Goal: Task Accomplishment & Management: Use online tool/utility

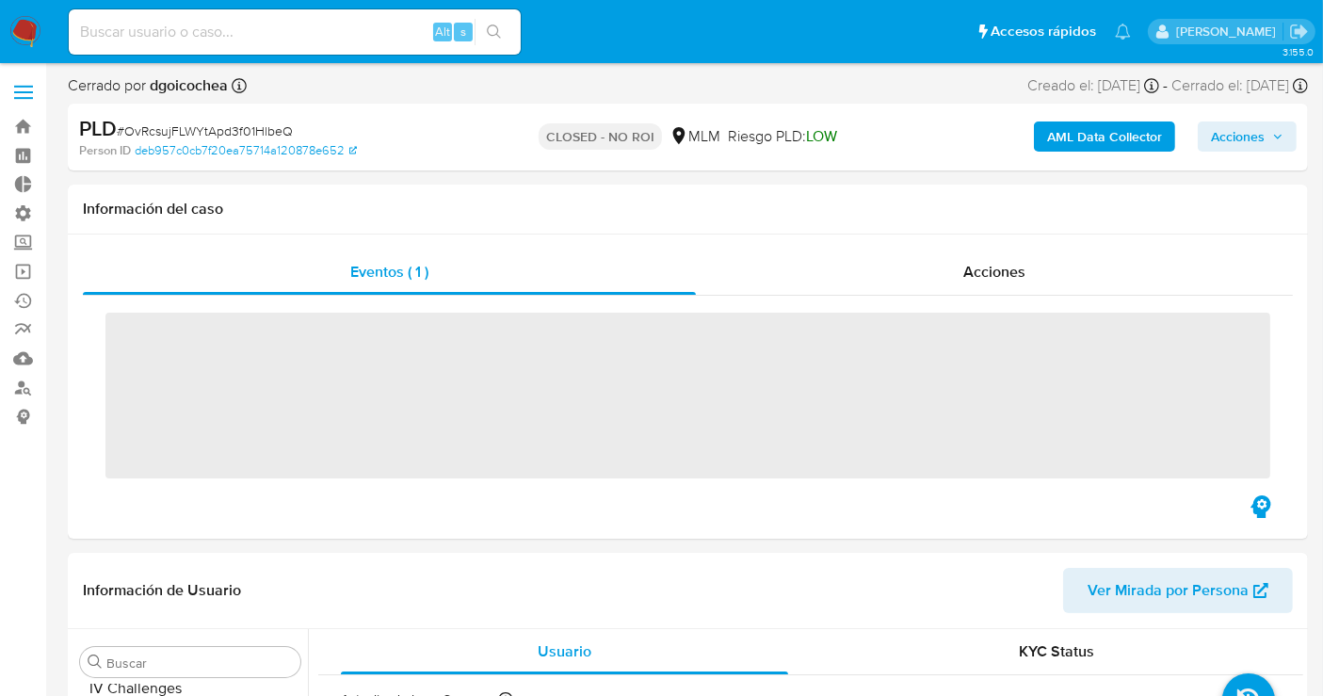
scroll to position [795, 0]
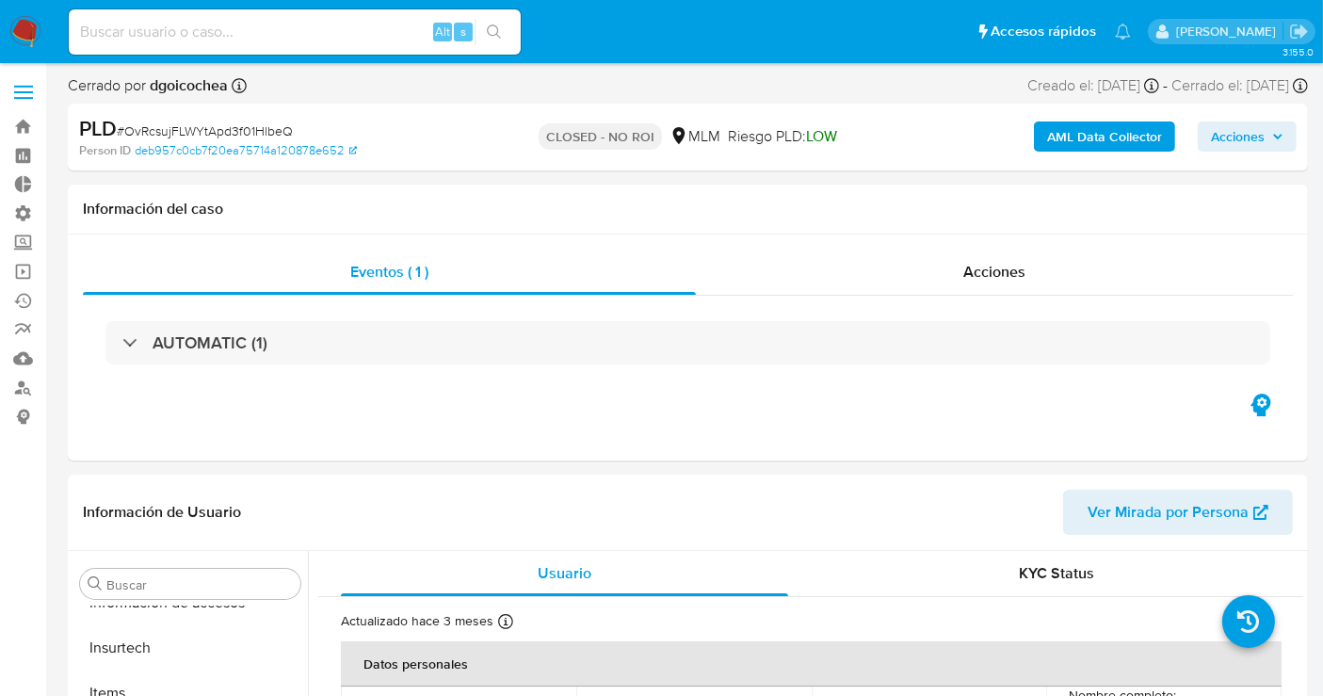
select select "10"
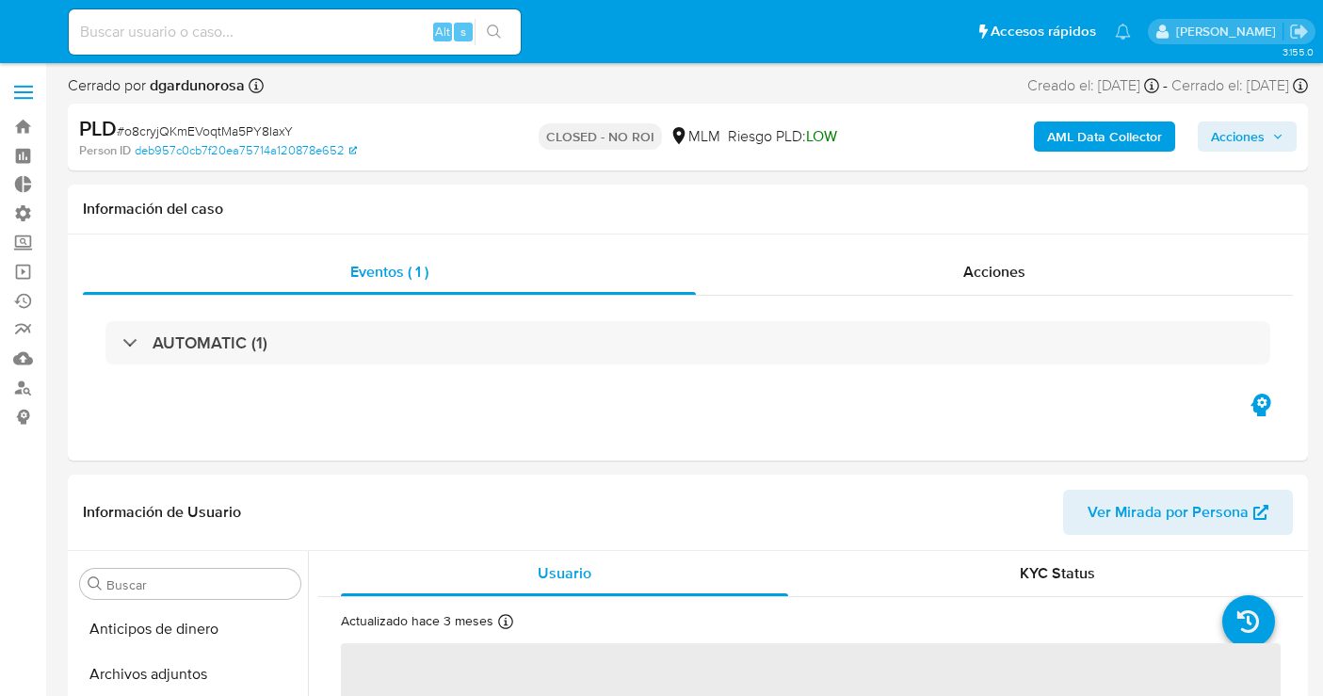
select select "10"
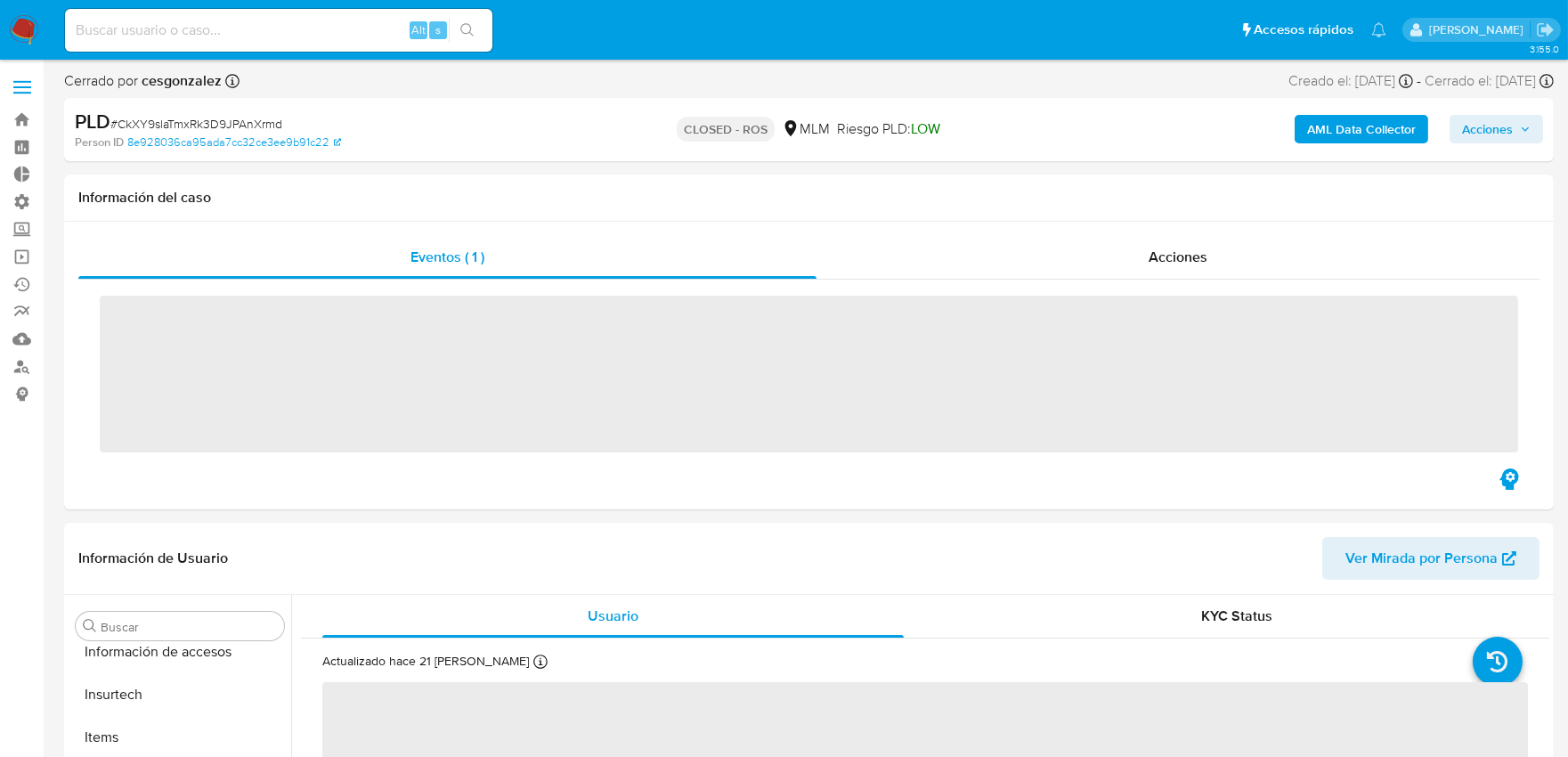
scroll to position [752, 0]
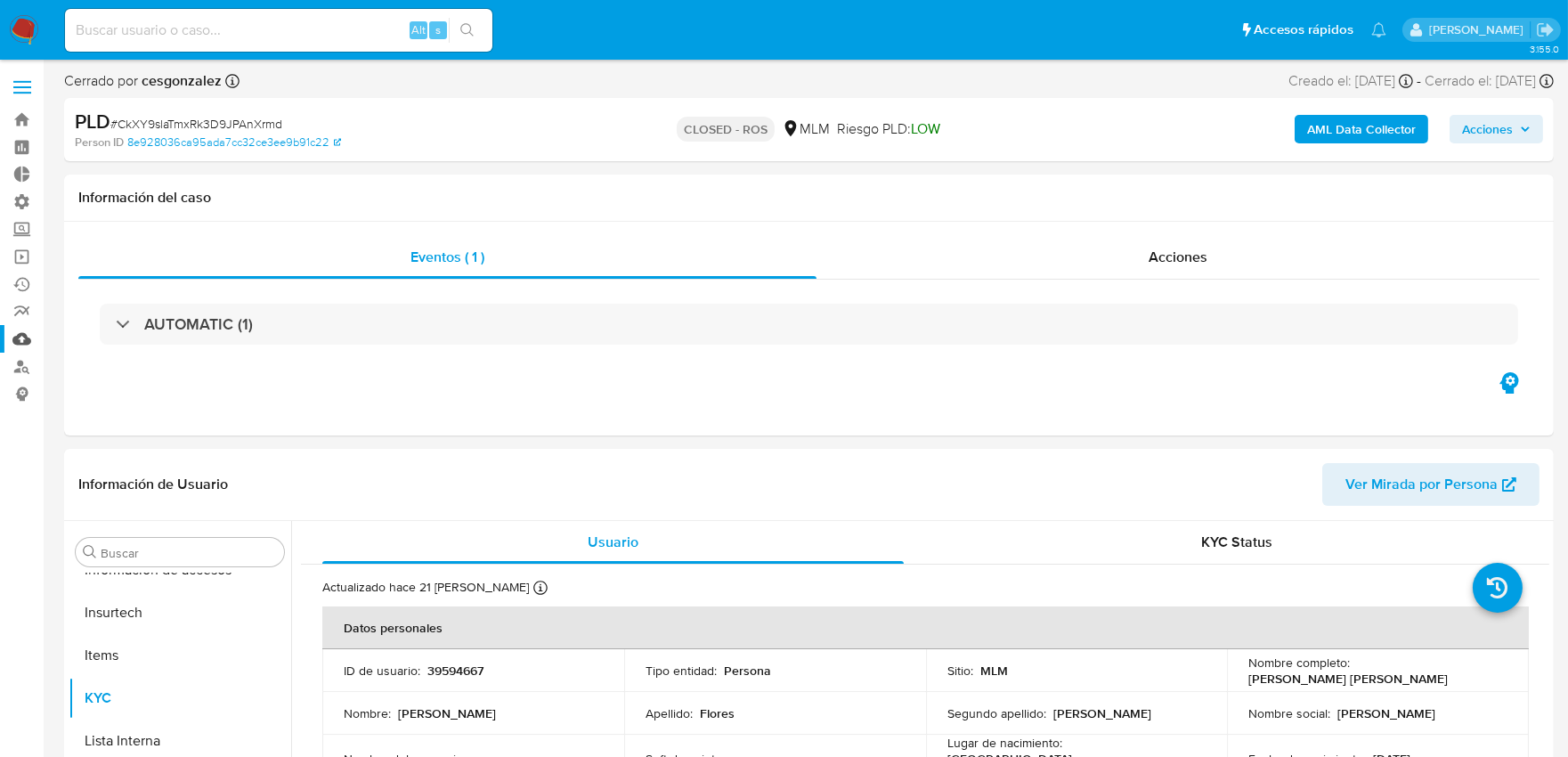
click at [27, 339] on link "Mulan" at bounding box center [106, 339] width 212 height 27
select select "10"
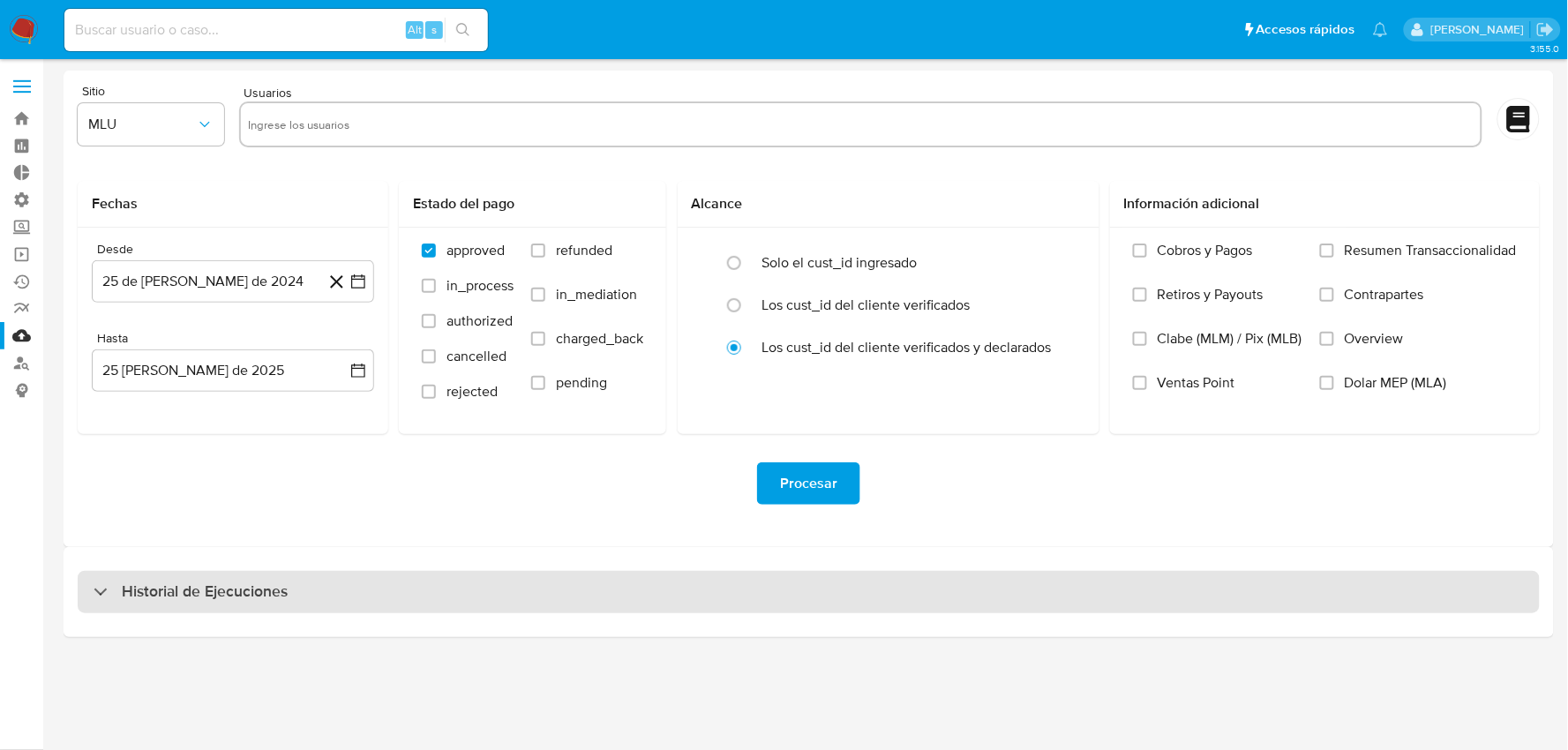
click at [416, 584] on div "Historial de Ejecuciones" at bounding box center [809, 592] width 1462 height 42
select select "10"
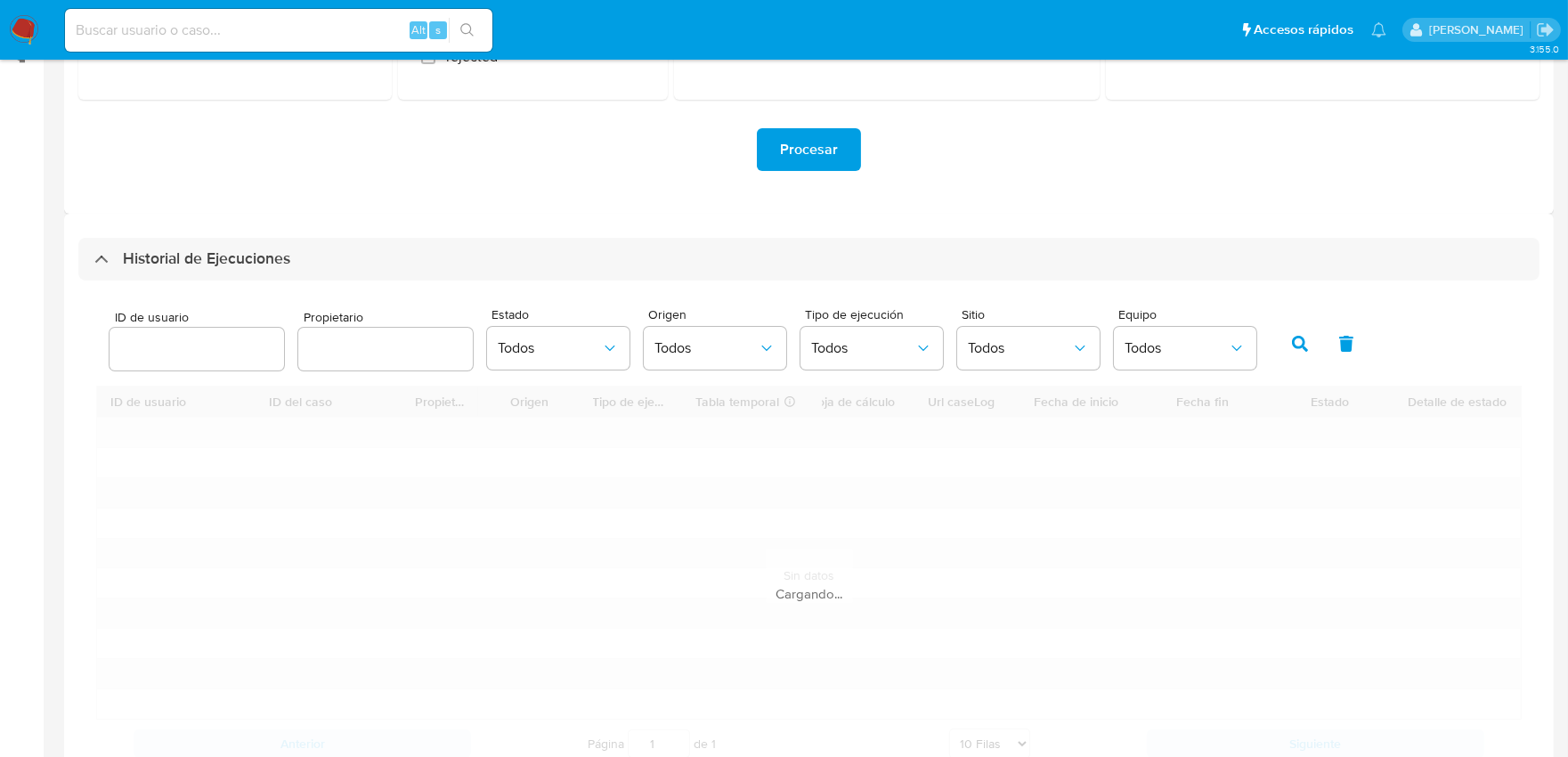
scroll to position [396, 0]
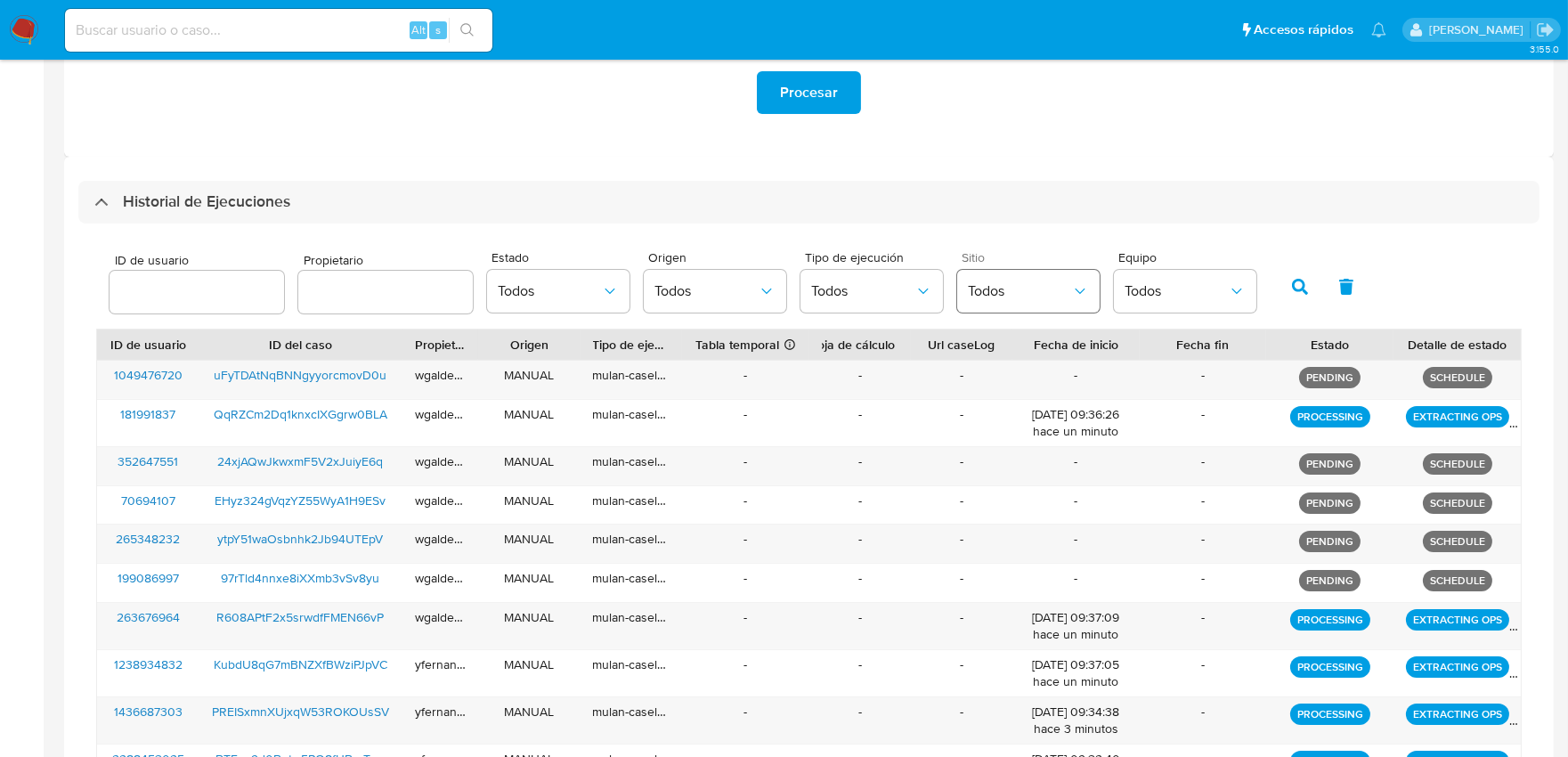
click at [1038, 295] on span "Todos" at bounding box center [1019, 290] width 103 height 18
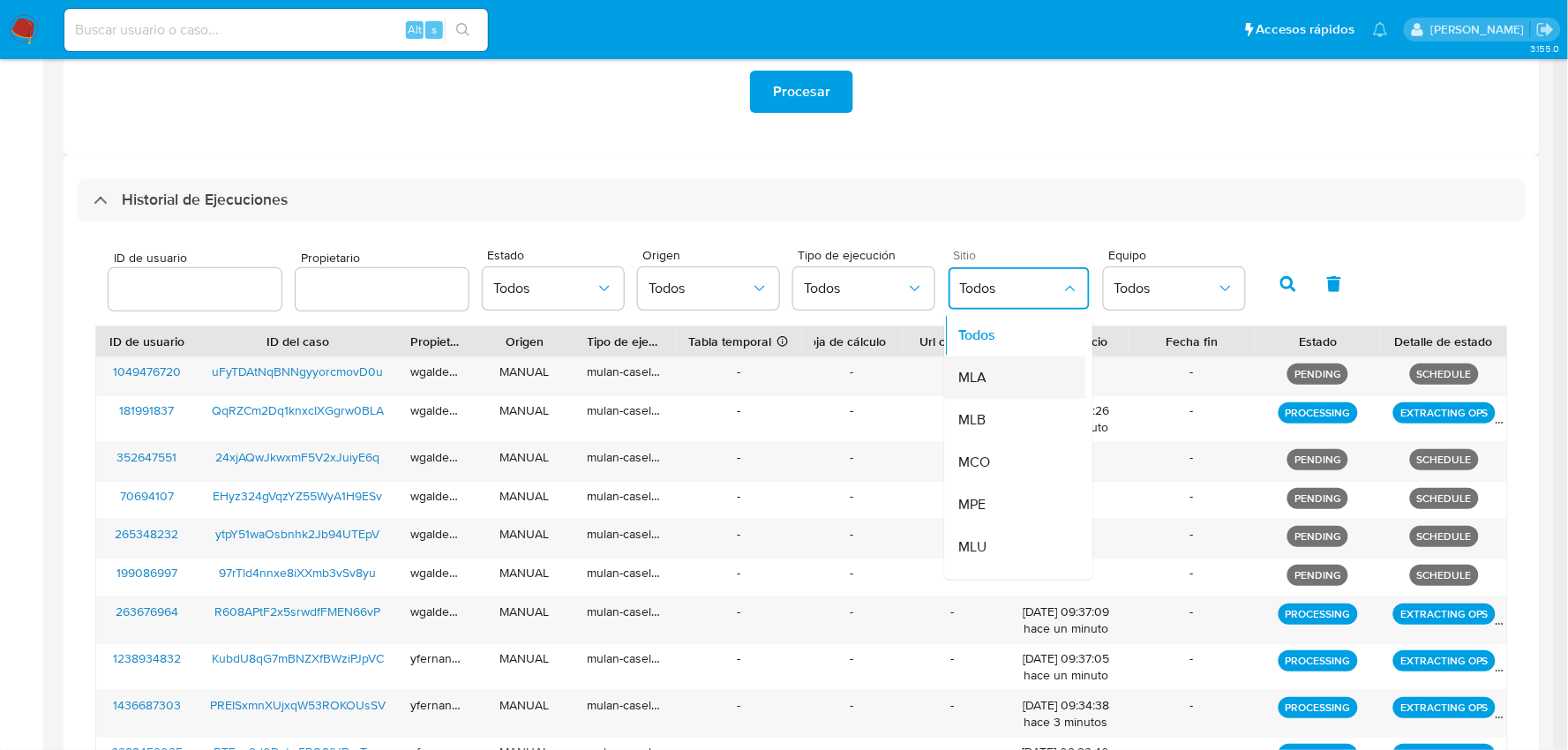
click at [1012, 382] on div "MLA" at bounding box center [1009, 378] width 102 height 42
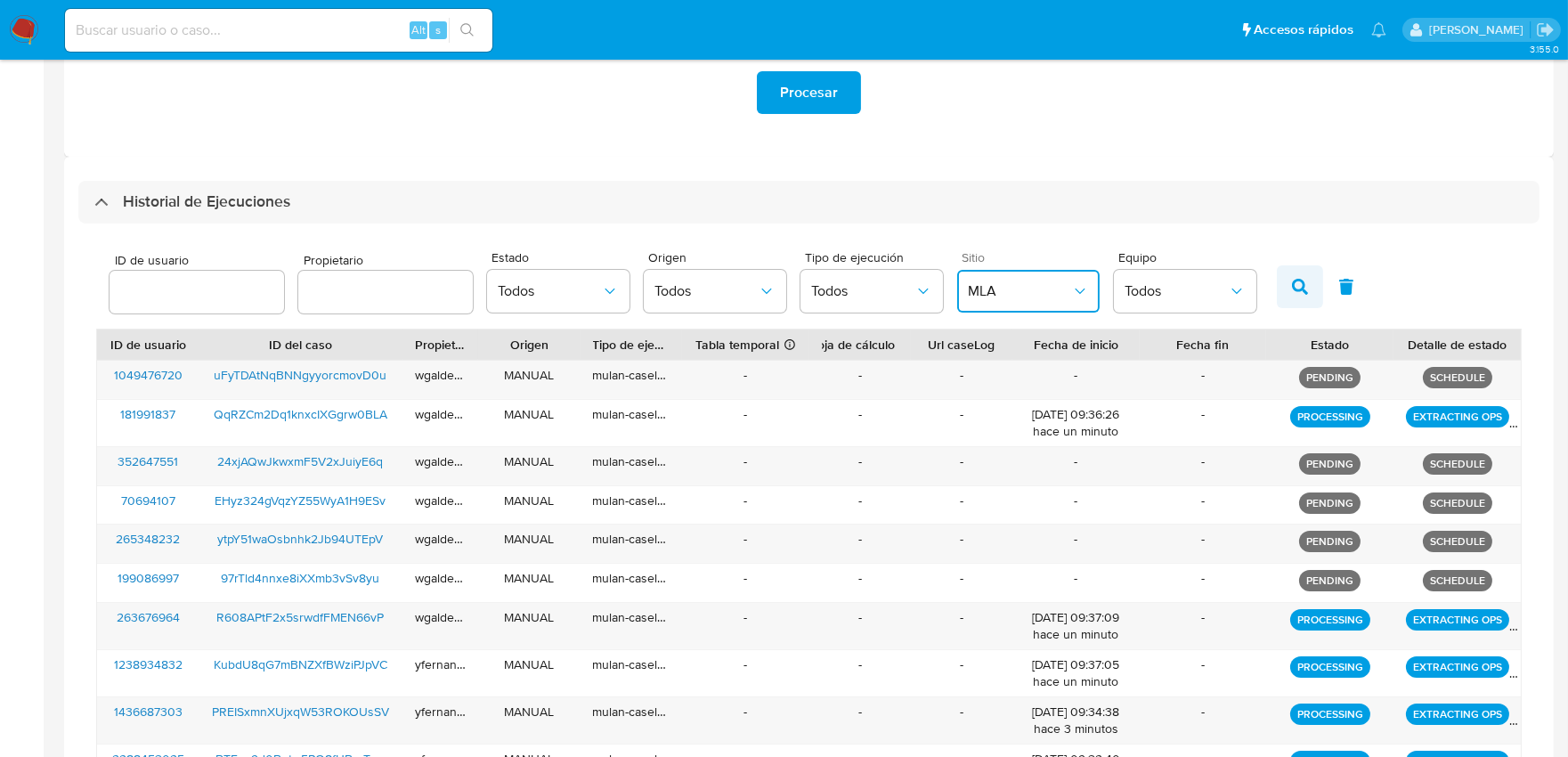
click at [1294, 296] on button "button" at bounding box center [1299, 287] width 46 height 43
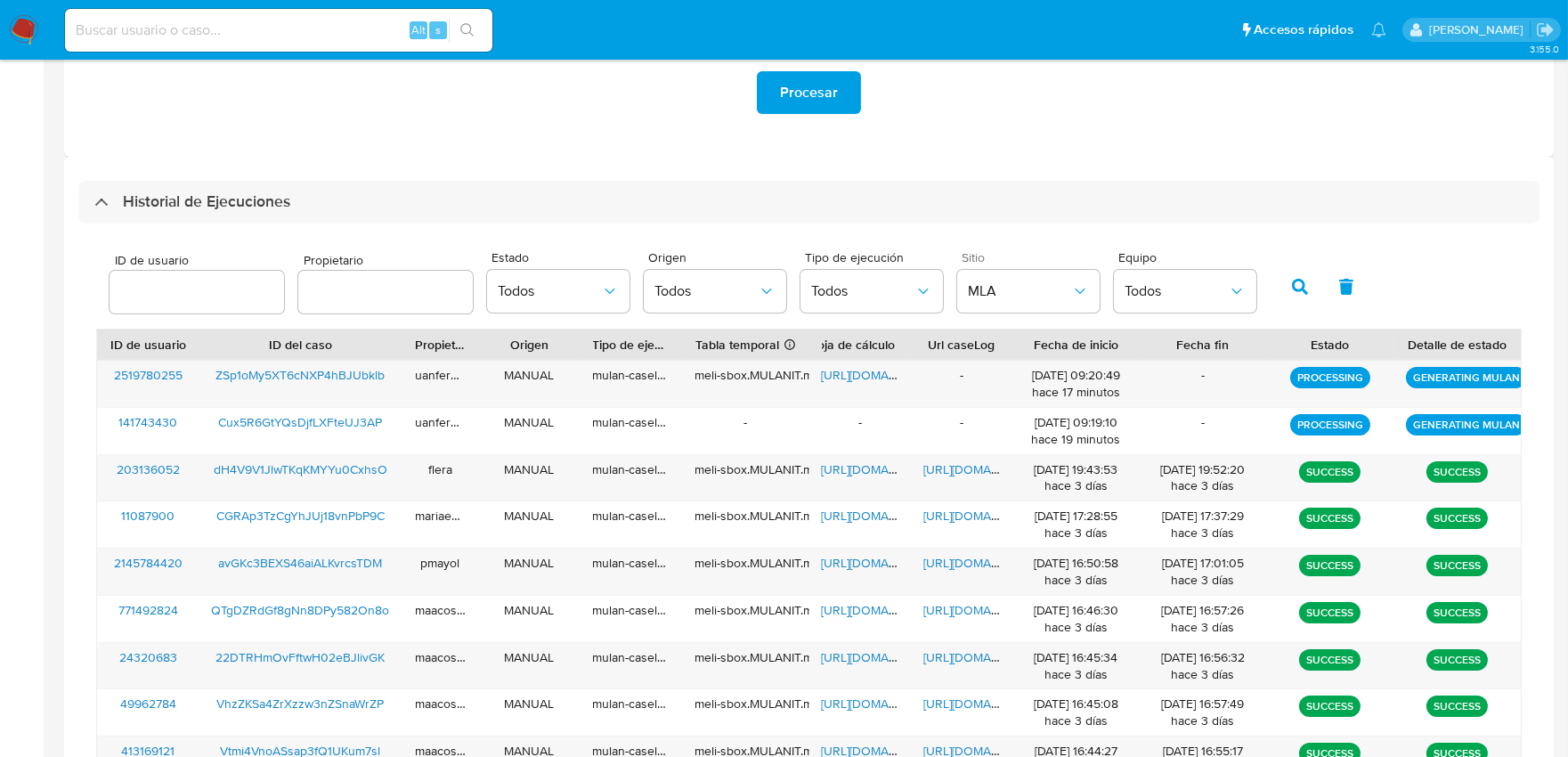
click at [374, 288] on input "text" at bounding box center [385, 292] width 175 height 23
type input "schabay"
click at [1293, 291] on icon "button" at bounding box center [1299, 287] width 16 height 16
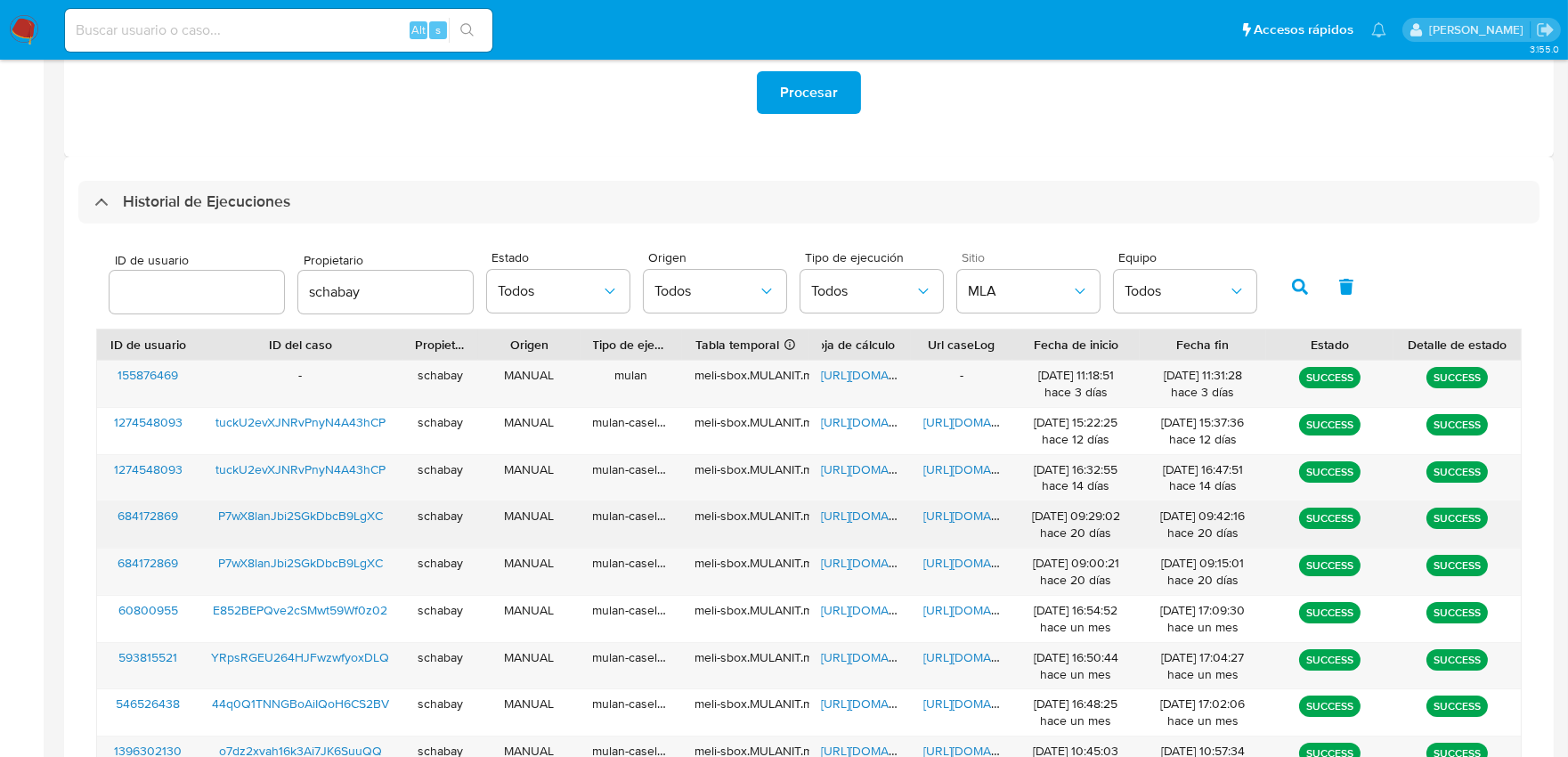
click at [958, 520] on span "https://docs.google.com/document/d/1gwvOu-4kk725aW_8gBqTaGwvNMWHthi76W3uDDHVIZ0…" at bounding box center [984, 516] width 123 height 18
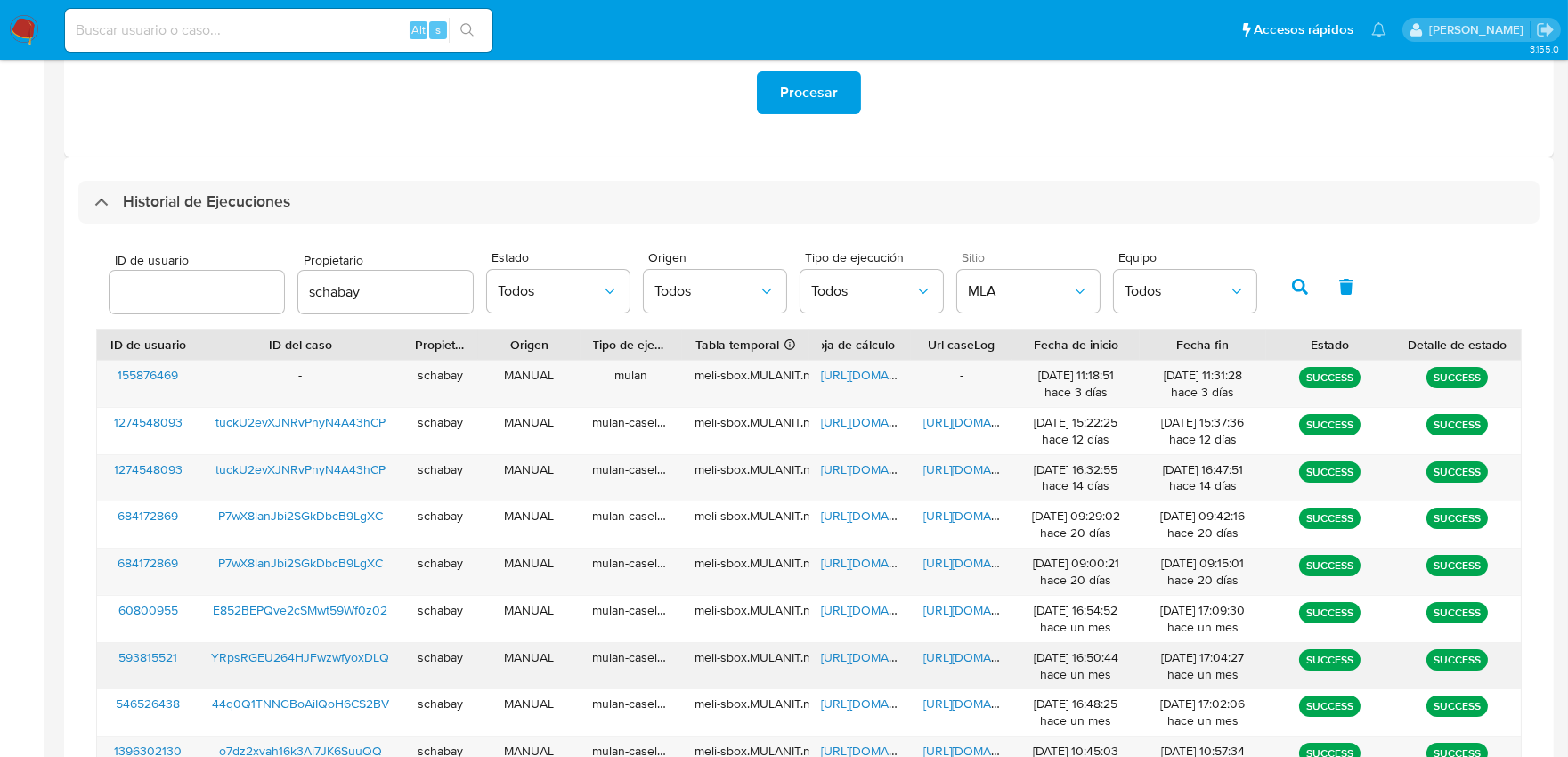
click at [964, 660] on span "https://docs.google.com/document/d/1a_KyriXg5zz_rWCEjeuVwFRmVnaWHB-IVgC_AEeajQw…" at bounding box center [984, 657] width 123 height 18
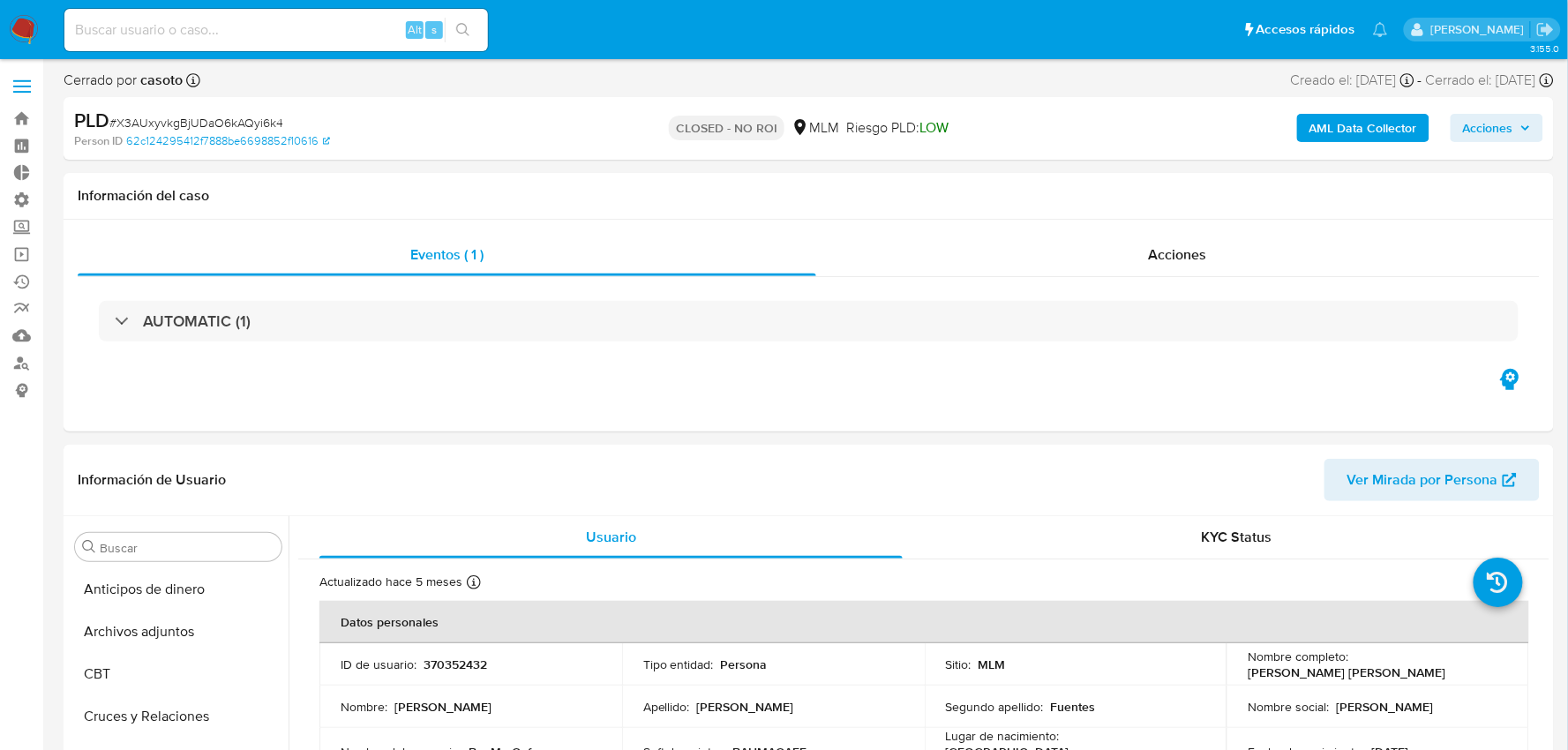
select select "10"
